Goal: Information Seeking & Learning: Compare options

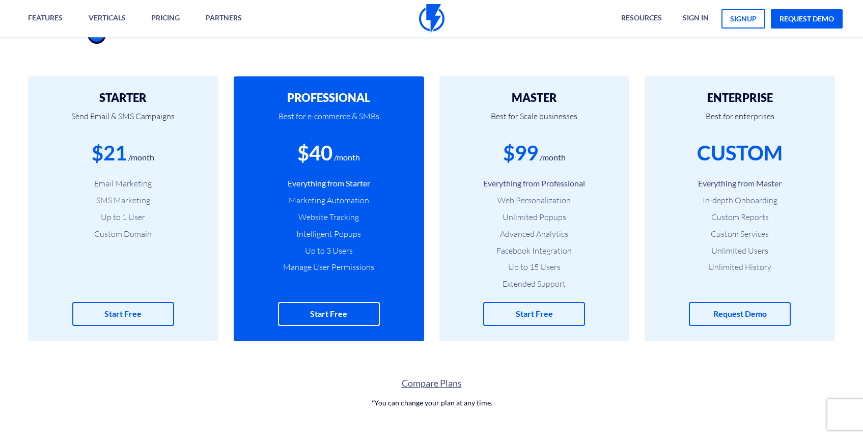
click at [569, 224] on ul "Everything from Professional Web Personalization Unlimited Popups Advanced Anal…" at bounding box center [535, 234] width 160 height 112
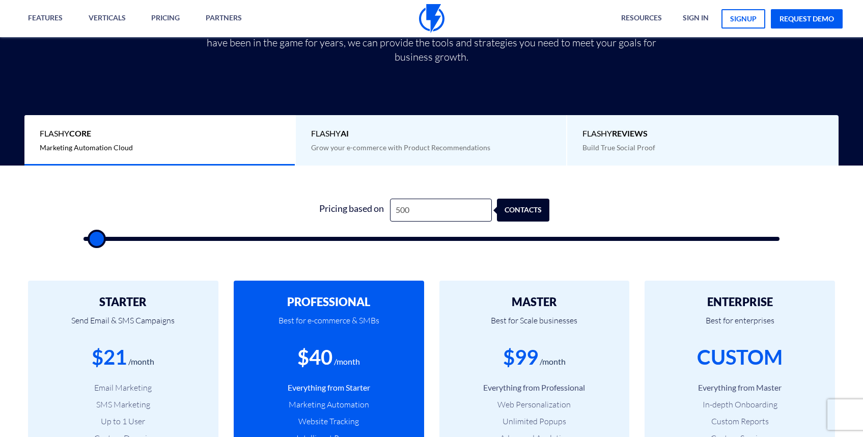
scroll to position [257, 0]
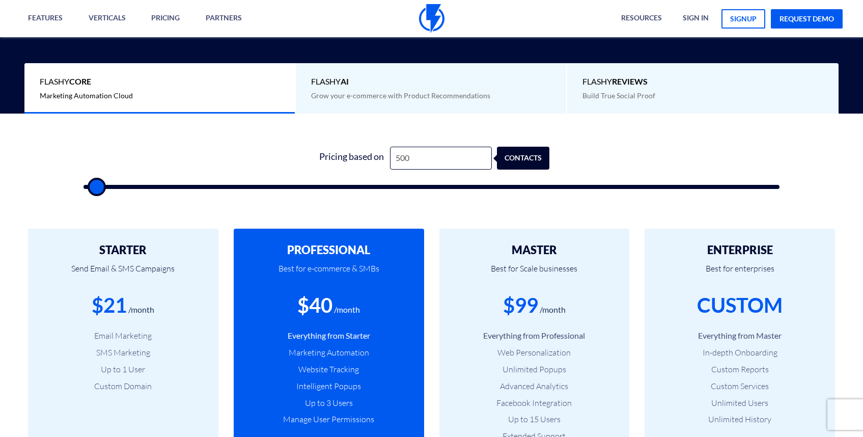
type input "500"
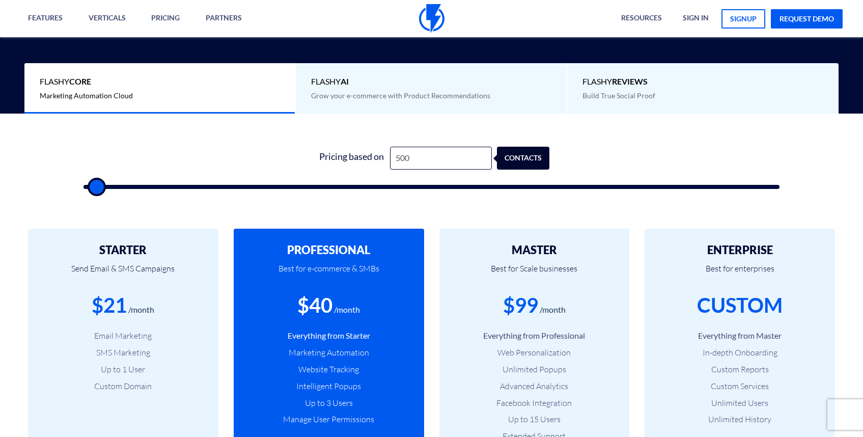
type input "500"
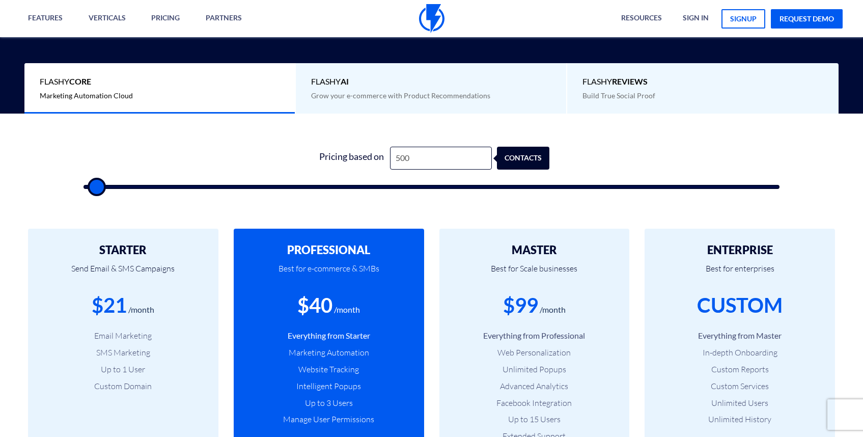
type input "500"
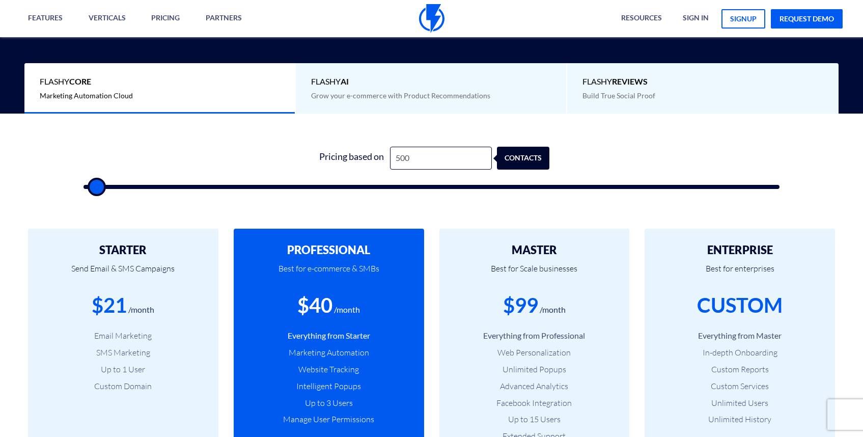
type input "500"
type input "1,500"
type input "1500"
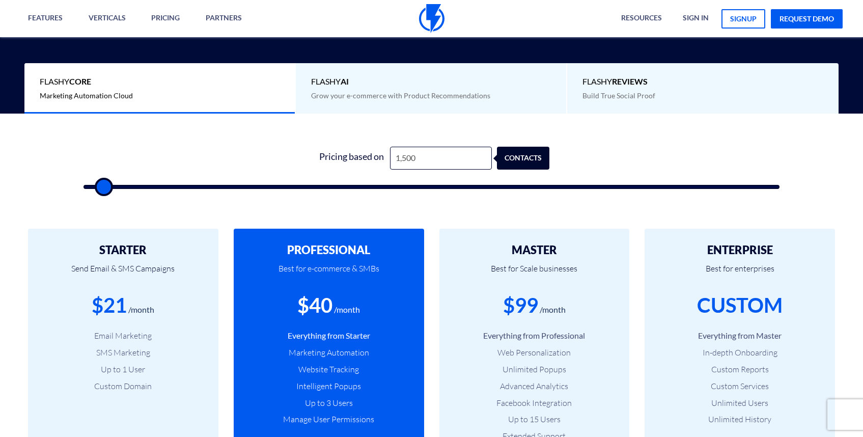
type input "2,500"
type input "2500"
type input "5,000"
type input "5000"
type input "6,500"
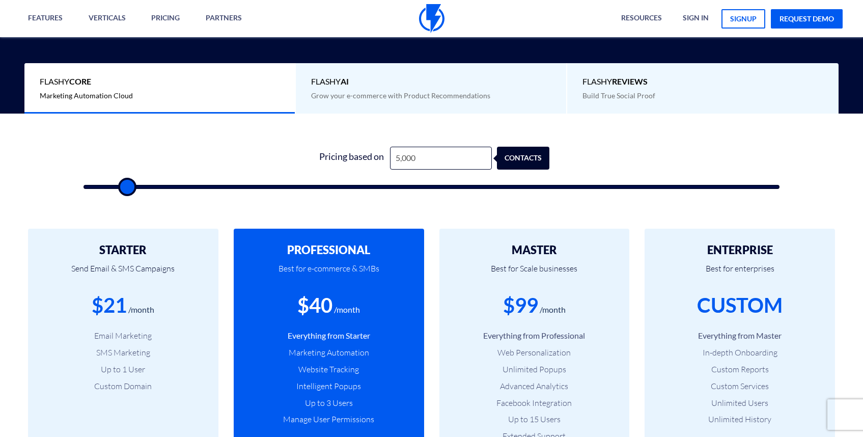
type input "6500"
type input "11,000"
type input "11000"
type input "13,500"
type input "13500"
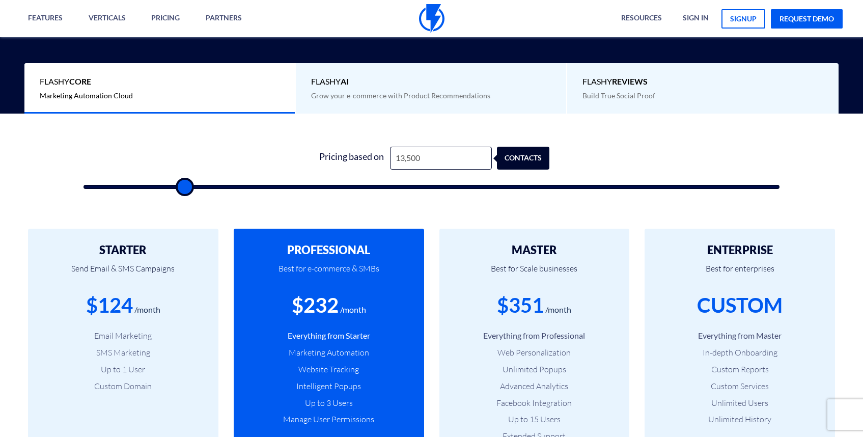
type input "17,000"
type input "17000"
type input "17,500"
type input "17500"
type input "18,000"
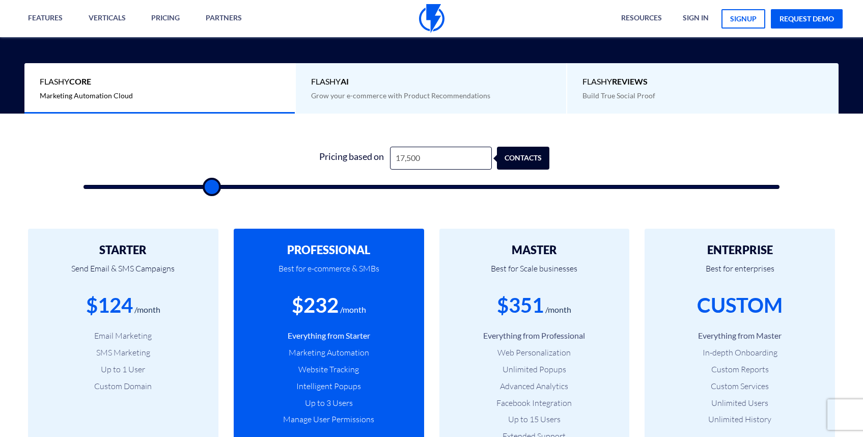
type input "18000"
type input "18,500"
type input "18500"
type input "20,000"
type input "20000"
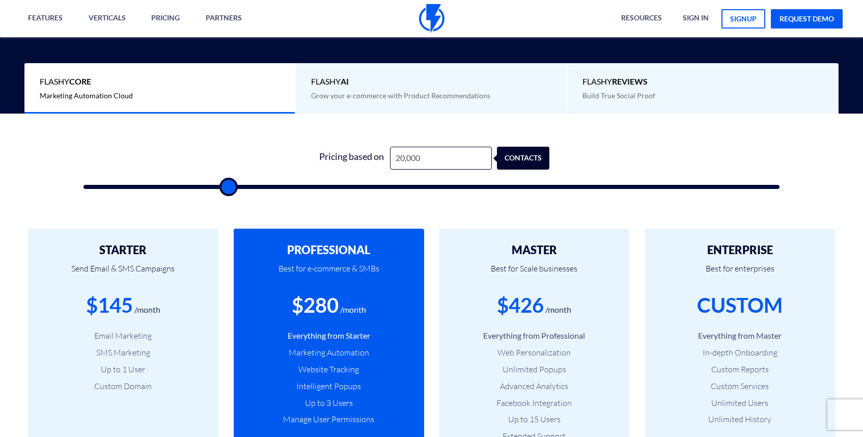
type input "22,000"
type input "22000"
type input "30,000"
type input "30000"
type input "39,500"
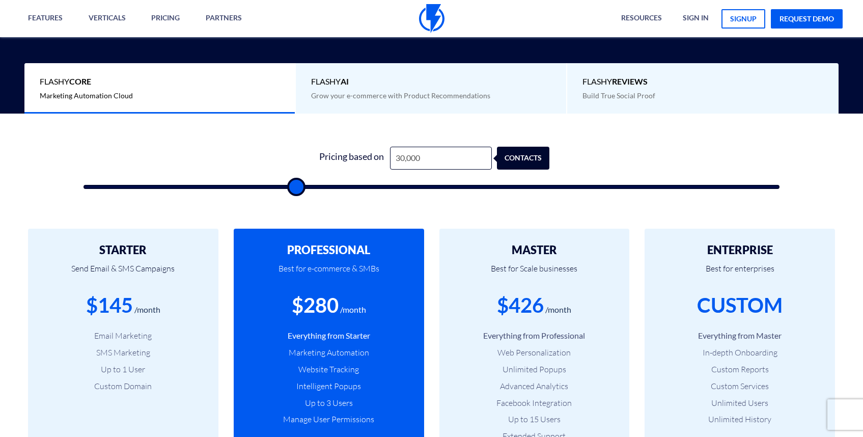
type input "39500"
type input "43,000"
type input "43000"
type input "44,500"
type input "44500"
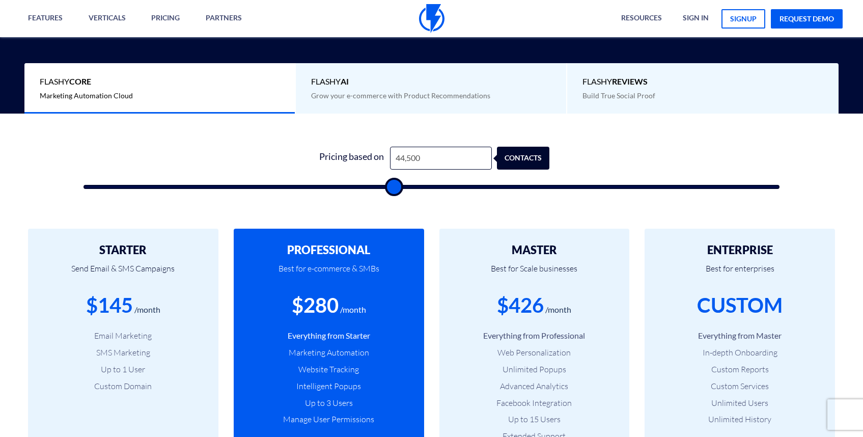
type input "46,000"
type input "46000"
type input "47,500"
type input "47500"
type input "49,500"
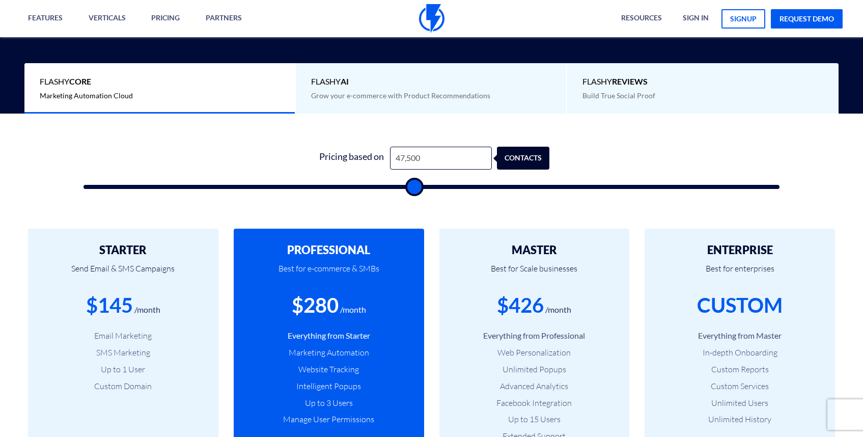
type input "49500"
type input "50,000"
type input "50000"
type input "51,000"
type input "51000"
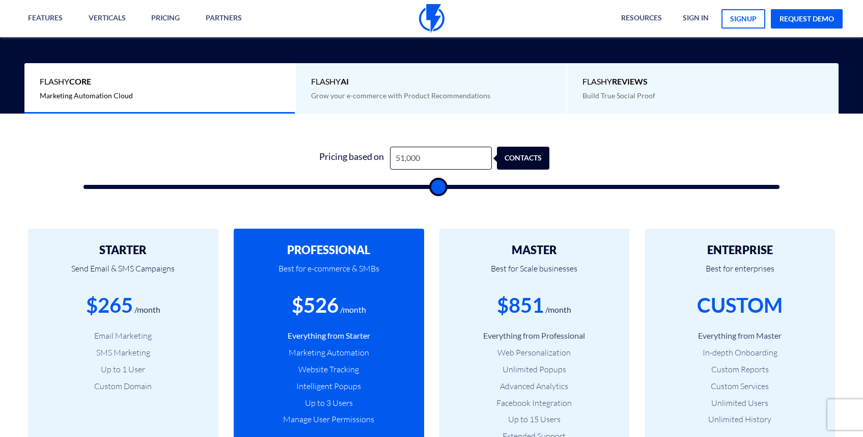
type input "50,500"
type input "50500"
type input "49,500"
type input "49500"
type input "46,000"
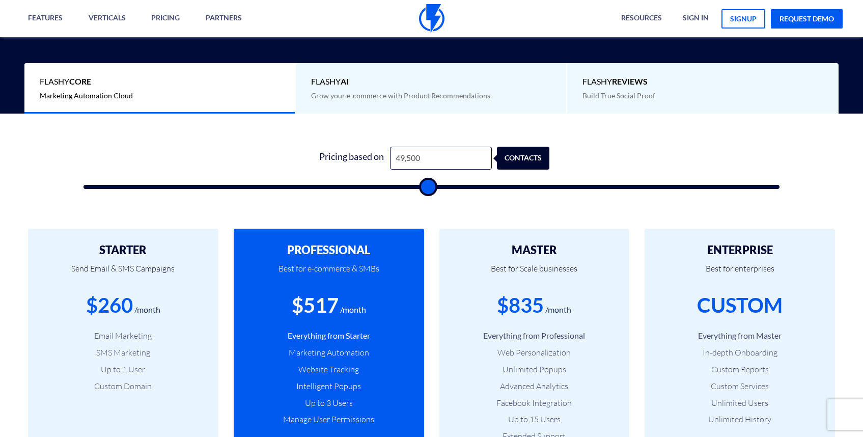
type input "46000"
type input "39,000"
type input "39000"
type input "36,500"
type input "36500"
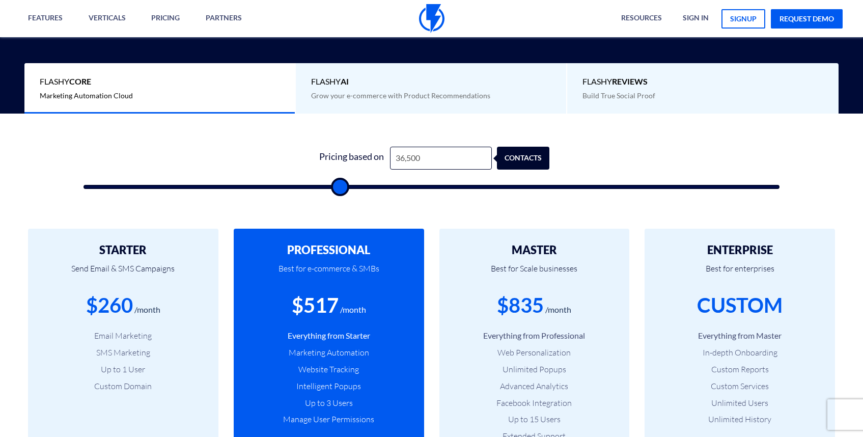
type input "36,000"
type input "36000"
type input "35,500"
type input "35500"
type input "34,500"
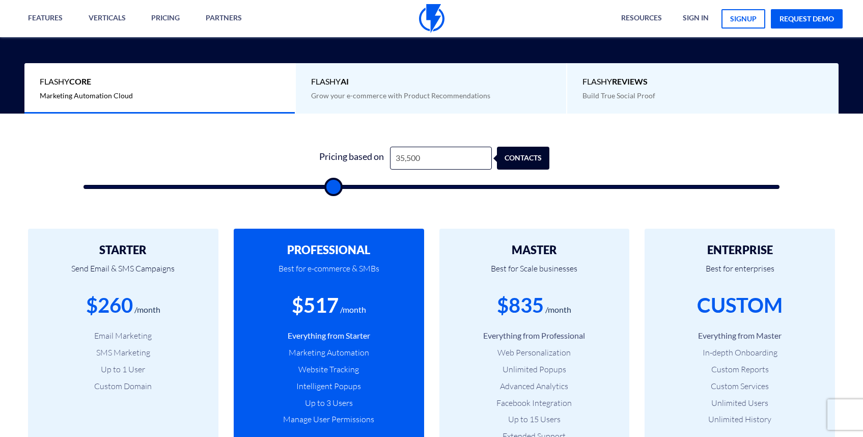
type input "34500"
type input "33,000"
type input "33000"
type input "32,000"
type input "32000"
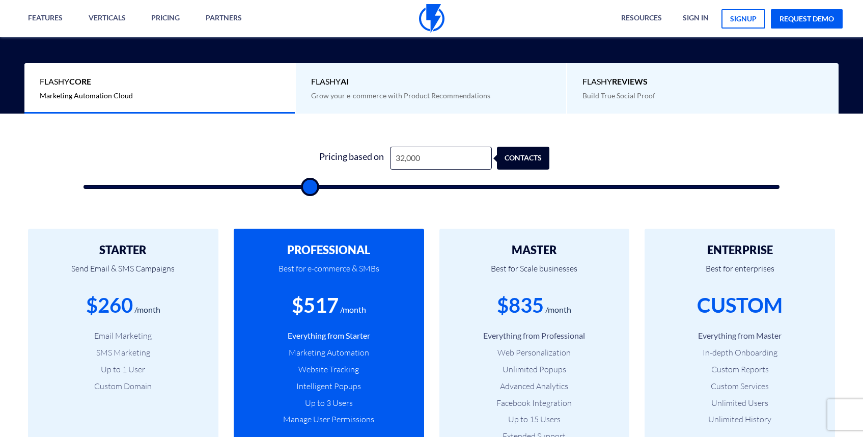
type input "27,000"
type input "27000"
type input "26,500"
type input "26500"
type input "27,000"
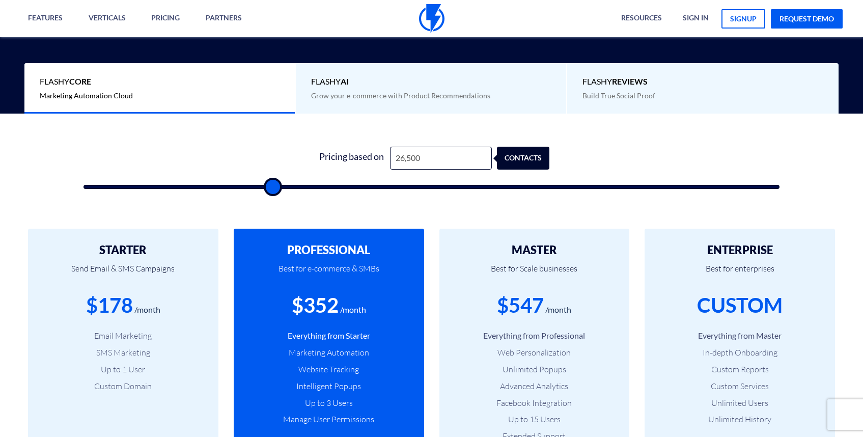
type input "27000"
type input "26,500"
type input "26500"
type input "26,000"
type input "26000"
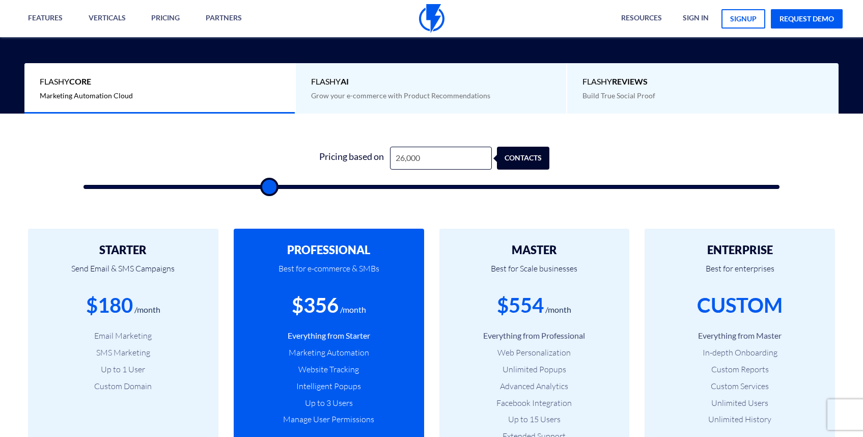
type input "25,500"
type input "25500"
type input "25,000"
type input "25000"
type input "24,500"
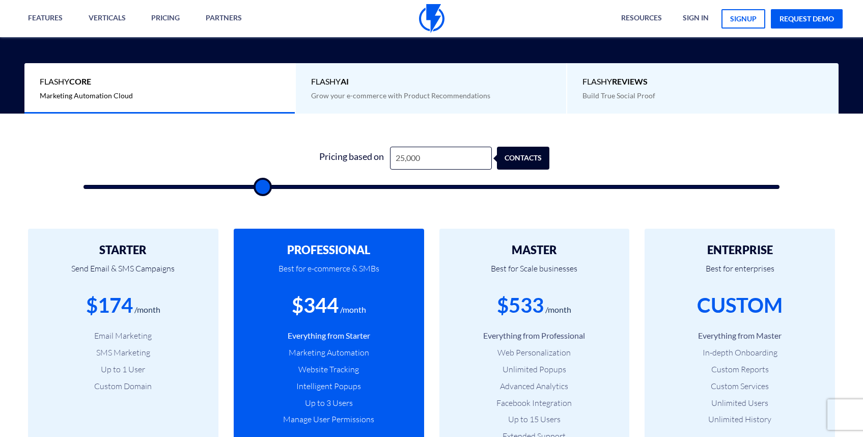
type input "24500"
type input "24,000"
type input "24000"
type input "23,500"
type input "23500"
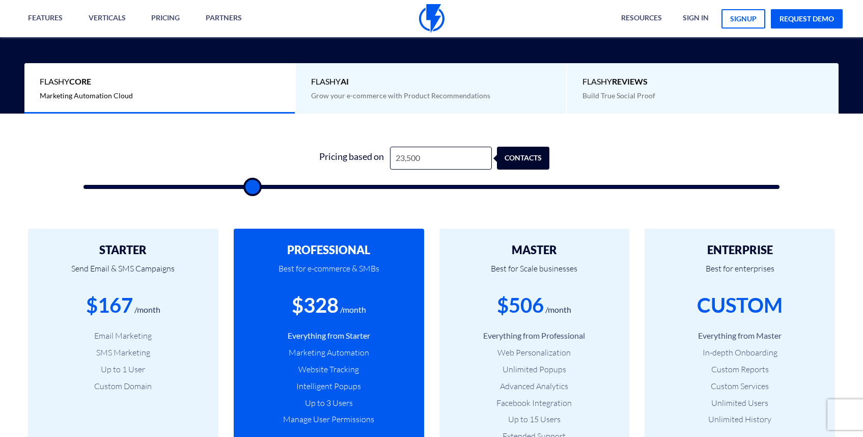
type input "23,000"
type input "23000"
type input "22,500"
type input "22500"
type input "22,000"
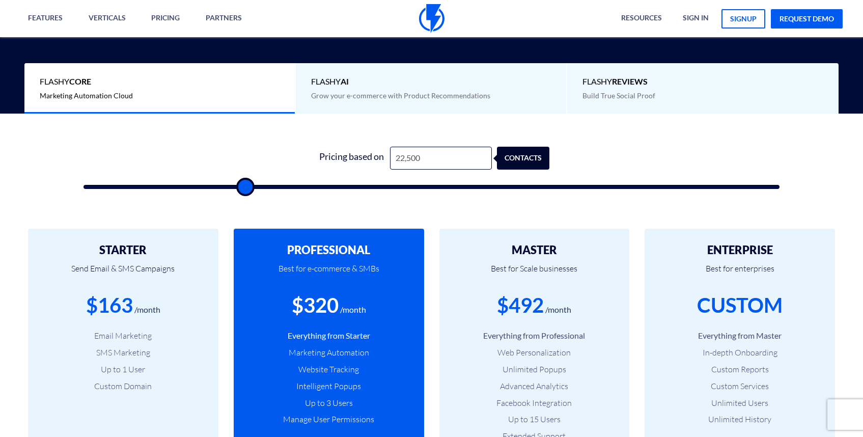
type input "22000"
type input "21,500"
type input "21500"
type input "21,000"
type input "21000"
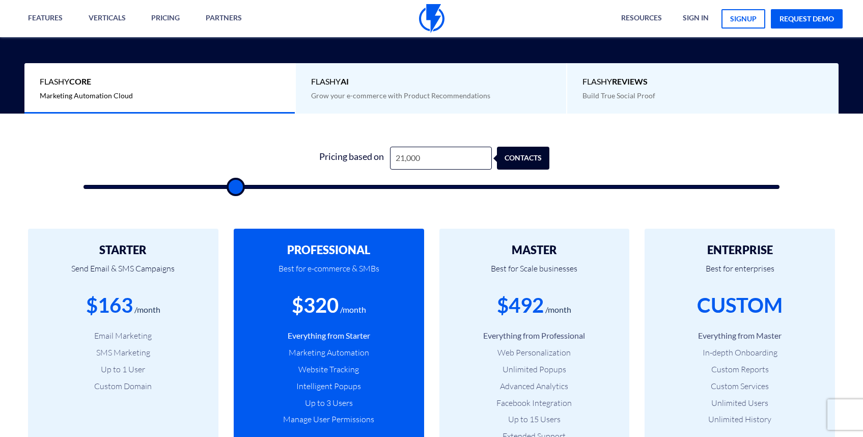
type input "20,500"
type input "20500"
type input "20,000"
type input "20000"
type input "19,500"
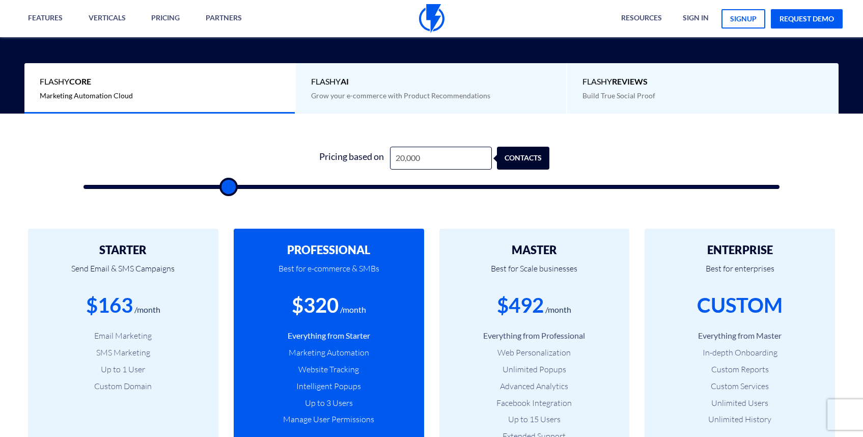
type input "19500"
type input "19,000"
type input "19000"
type input "18,500"
type input "18500"
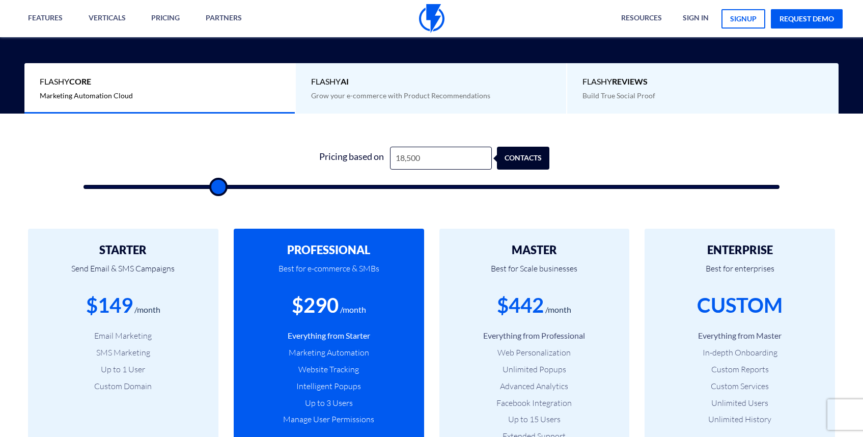
type input "18,000"
type input "18000"
type input "17,000"
type input "17000"
type input "15,000"
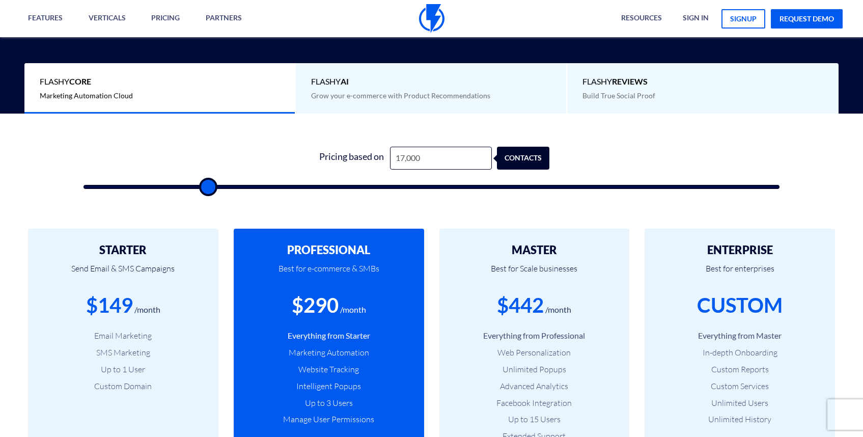
type input "15000"
type input "11,500"
type input "11500"
type input "8,000"
type input "8000"
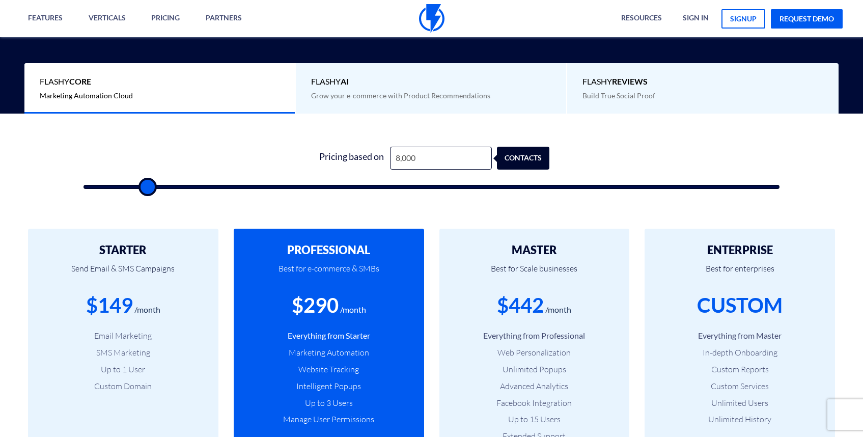
type input "6,500"
type input "6500"
type input "5,500"
type input "5500"
type input "5,000"
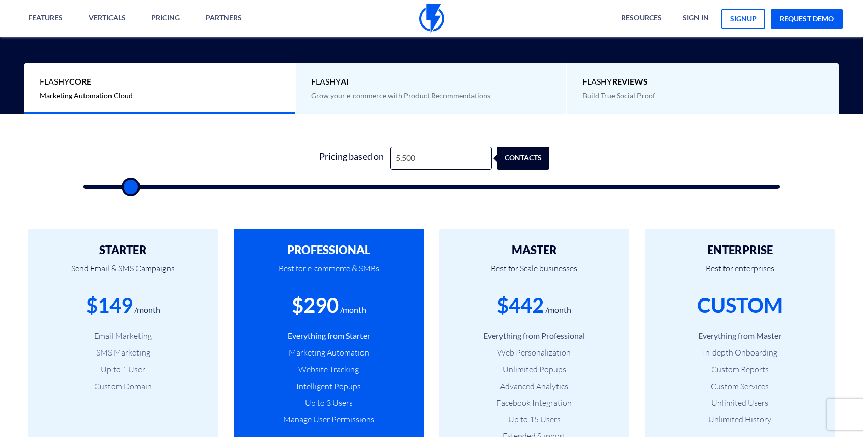
type input "5000"
type input "4,500"
type input "4500"
type input "4,000"
type input "4000"
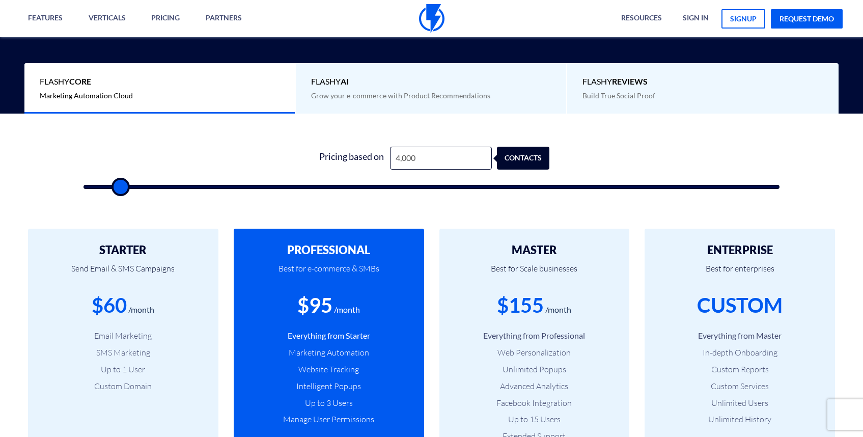
type input "3,500"
type input "3500"
type input "3,000"
type input "3000"
type input "2,500"
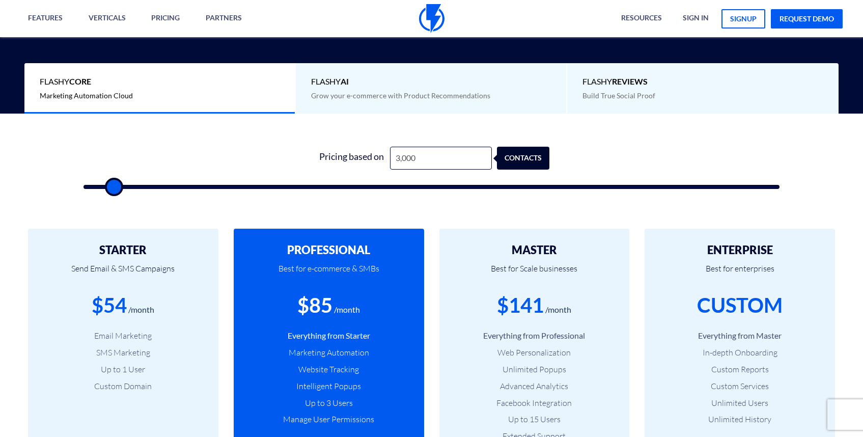
type input "2500"
type input "1,000"
type input "1000"
type input "1,500"
type input "1500"
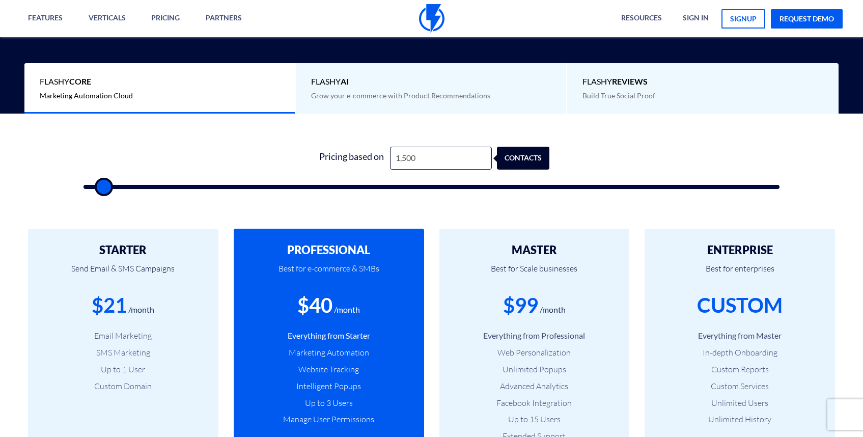
type input "2,000"
type input "2000"
type input "2,500"
type input "2500"
type input "3,000"
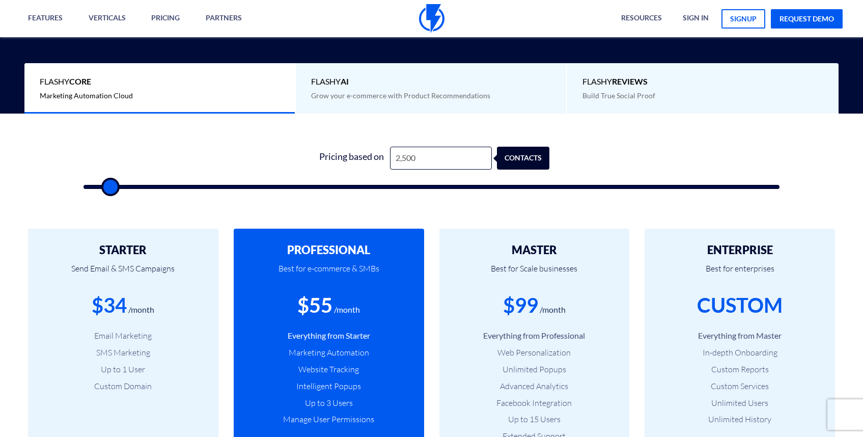
type input "3000"
type input "3,500"
type input "3500"
type input "4,000"
type input "4000"
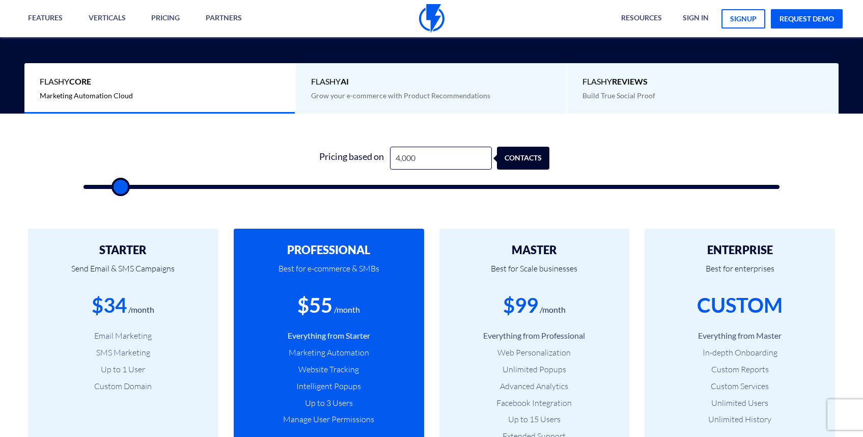
type input "4,500"
type input "4500"
type input "5,000"
type input "5000"
type input "5,500"
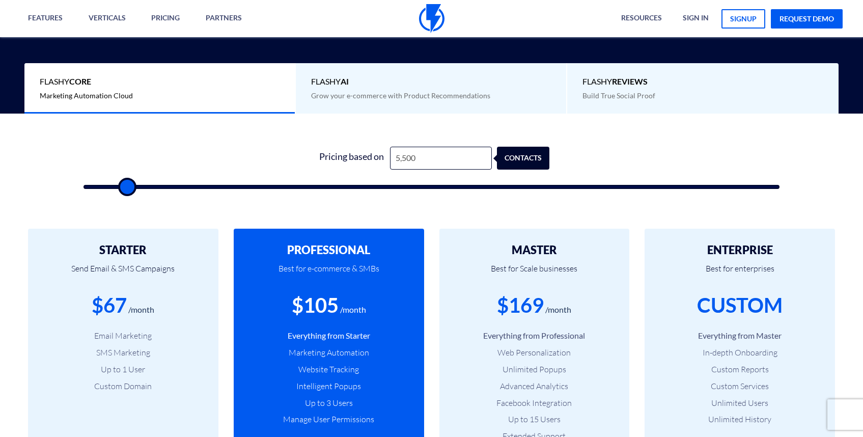
type input "5500"
type input "6,500"
type input "6500"
type input "8,500"
type input "8500"
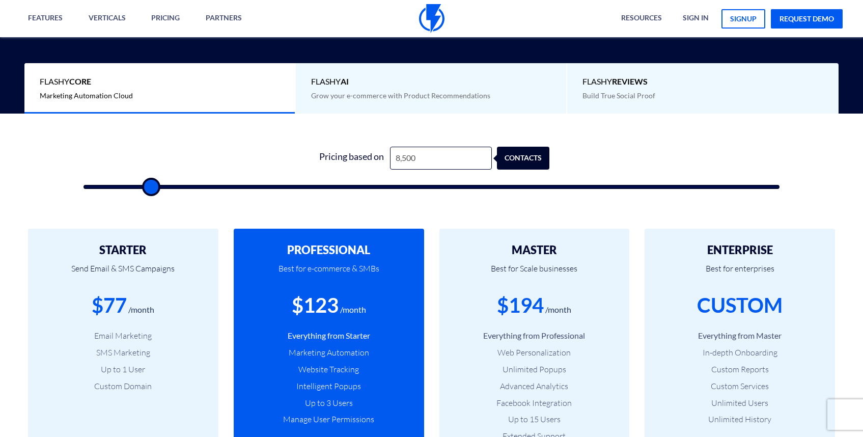
type input "10,000"
type input "10000"
type input "10,500"
type input "10500"
type input "11,500"
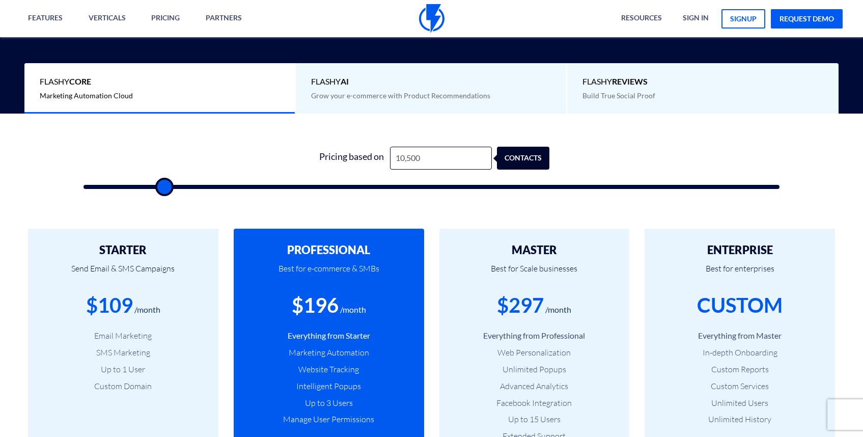
type input "11500"
type input "12,000"
type input "12000"
type input "12,500"
type input "12500"
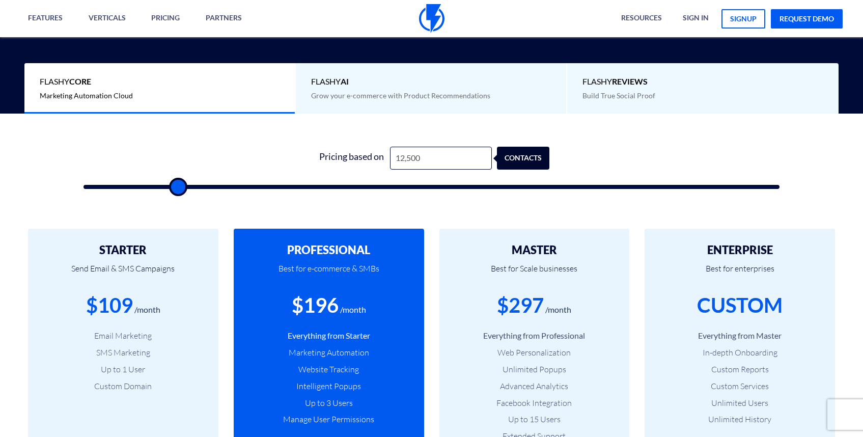
type input "13,000"
type input "13000"
type input "13,500"
type input "13500"
type input "14,500"
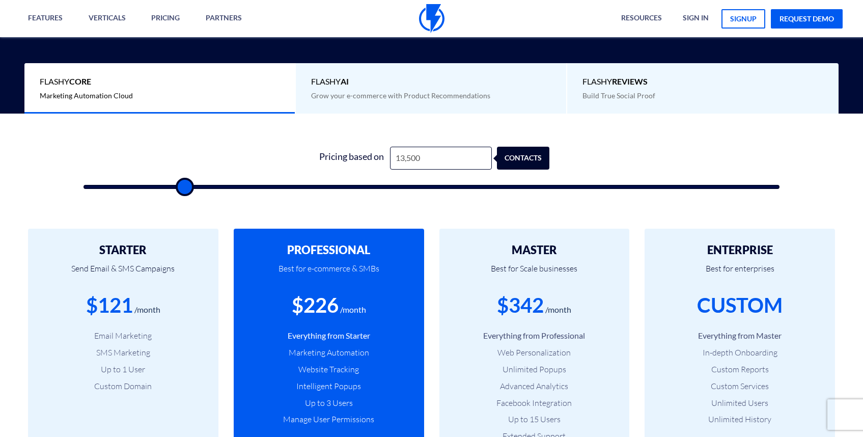
type input "14500"
type input "15,000"
type input "15000"
type input "16,500"
type input "16500"
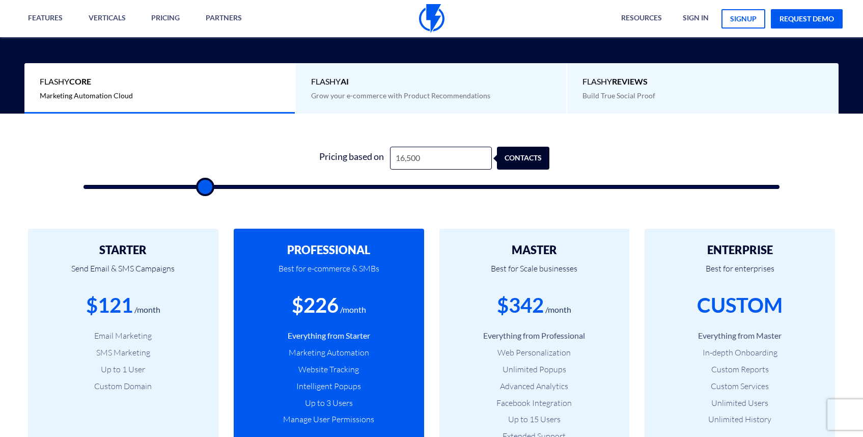
type input "18,000"
type input "18000"
type input "18,500"
type input "18500"
type input "19,000"
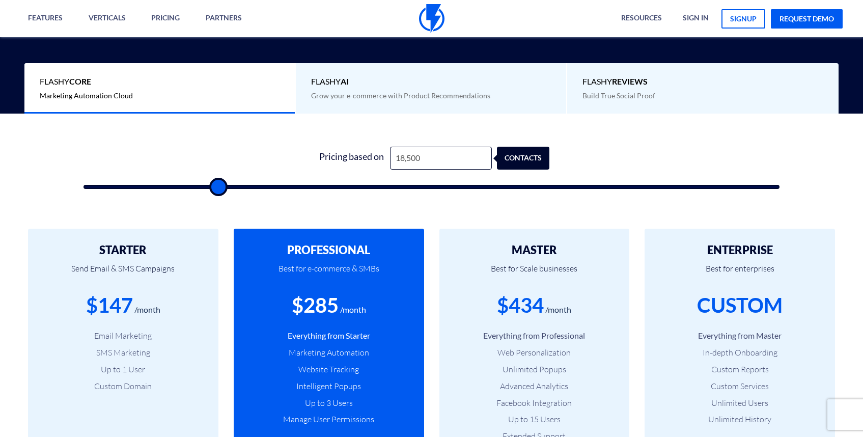
type input "19000"
type input "19,500"
type input "19500"
type input "20,000"
type input "20000"
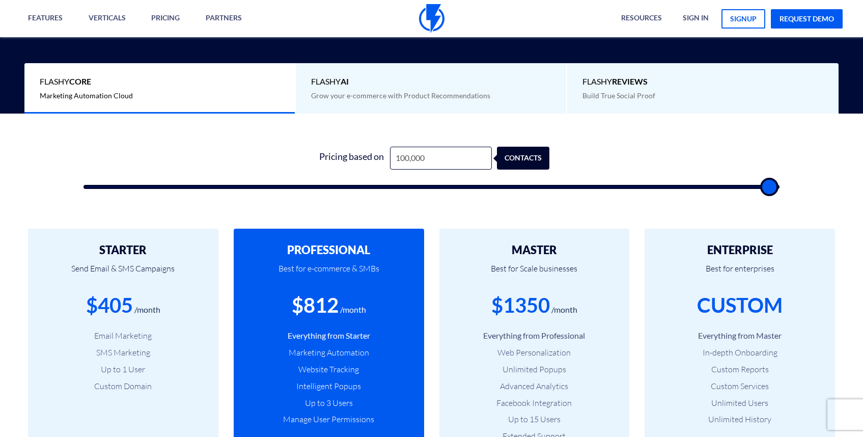
drag, startPoint x: 85, startPoint y: 187, endPoint x: 868, endPoint y: 167, distance: 783.4
click at [780, 185] on input "range" at bounding box center [432, 187] width 697 height 4
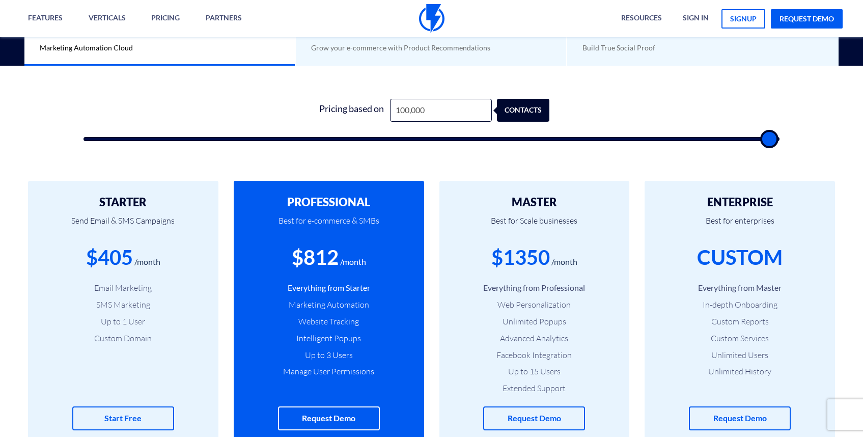
scroll to position [298, 0]
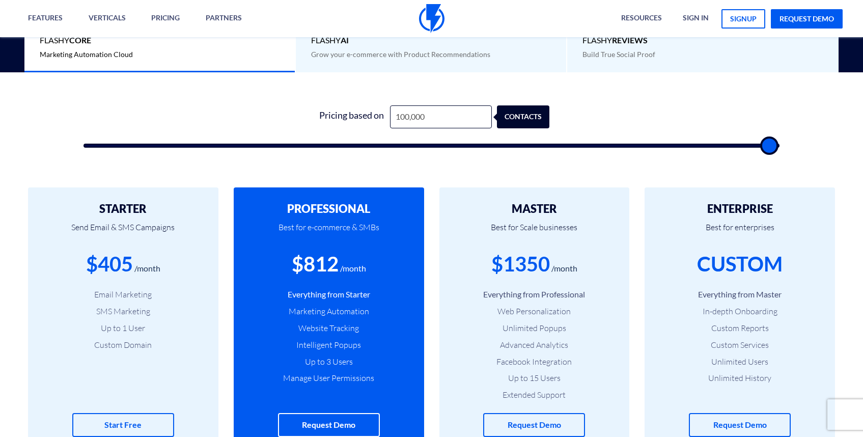
drag, startPoint x: 764, startPoint y: 142, endPoint x: 800, endPoint y: 141, distance: 36.7
click at [780, 144] on input "range" at bounding box center [432, 146] width 697 height 4
drag, startPoint x: 765, startPoint y: 142, endPoint x: 244, endPoint y: 130, distance: 521.0
click at [246, 144] on input "range" at bounding box center [432, 146] width 697 height 4
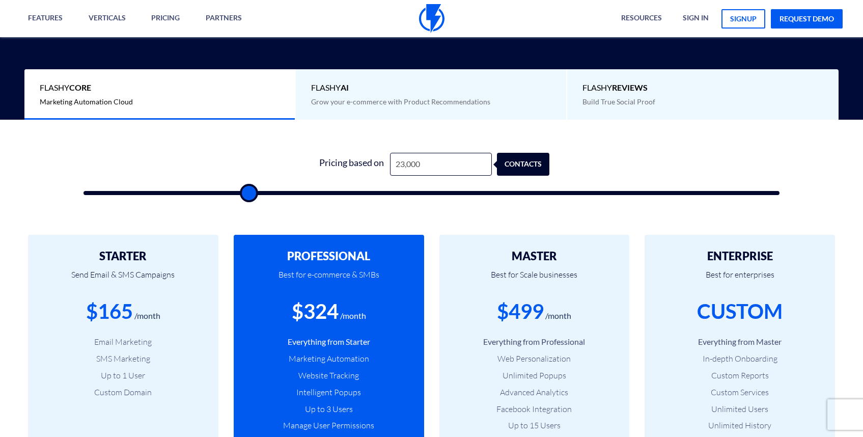
click at [624, 80] on div "Flashy REVIEWS Build True Social Proof" at bounding box center [702, 94] width 271 height 50
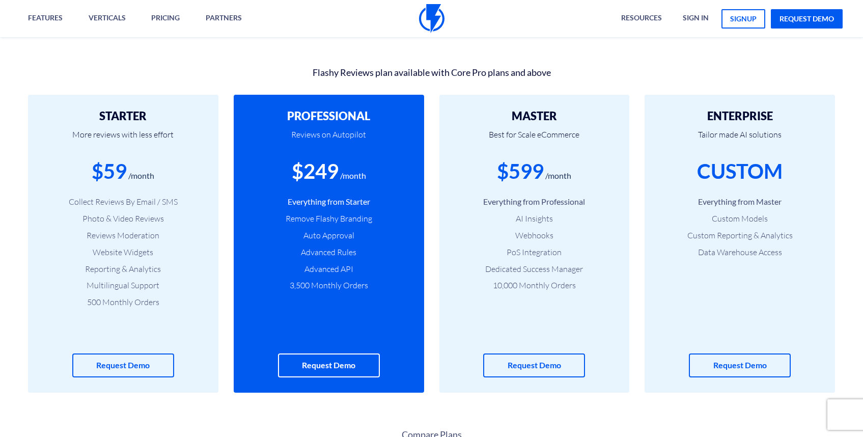
scroll to position [329, 0]
